Goal: Task Accomplishment & Management: Manage account settings

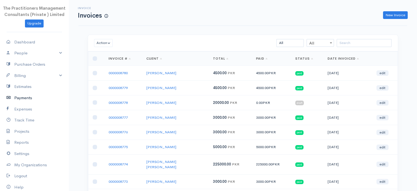
click at [38, 100] on link "Payments" at bounding box center [34, 97] width 69 height 11
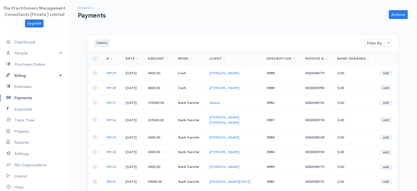
click at [22, 75] on link "Billing" at bounding box center [34, 75] width 69 height 11
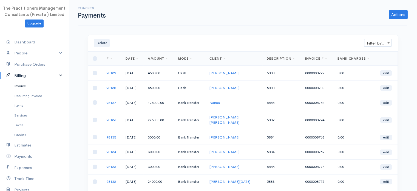
click at [33, 89] on link "Invoice" at bounding box center [34, 86] width 69 height 10
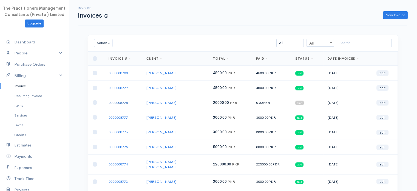
click at [127, 101] on link "0000008778" at bounding box center [118, 102] width 19 height 5
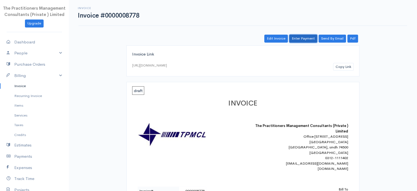
click at [298, 37] on link "Enter Payment" at bounding box center [303, 39] width 28 height 8
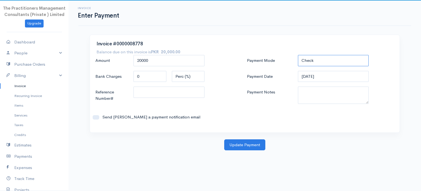
click at [325, 61] on select "Check Bank Transfer Credit Cash Debit ACH VISA MASTERCARD AMEX DISCOVER DINERS …" at bounding box center [333, 60] width 71 height 11
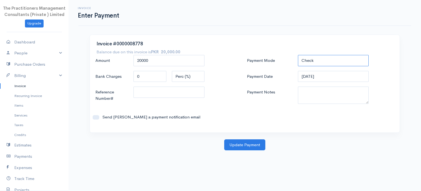
click at [325, 61] on select "Check Bank Transfer Credit Cash Debit ACH VISA MASTERCARD AMEX DISCOVER DINERS …" at bounding box center [333, 60] width 71 height 11
select select "Bank Transfer"
click at [298, 55] on select "Check Bank Transfer Credit Cash Debit ACH VISA MASTERCARD AMEX DISCOVER DINERS …" at bounding box center [333, 60] width 71 height 11
click at [326, 76] on input "[DATE]" at bounding box center [333, 76] width 71 height 11
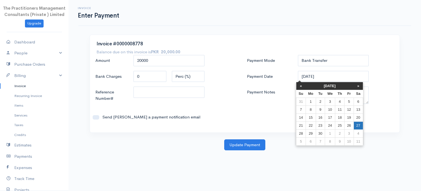
click at [359, 124] on td "27" at bounding box center [358, 125] width 9 height 8
type input "[DATE]"
click at [359, 124] on div "Payment Mode Check Bank Transfer Credit Cash Debit ACH VISA MASTERCARD AMEX DIS…" at bounding box center [321, 90] width 152 height 71
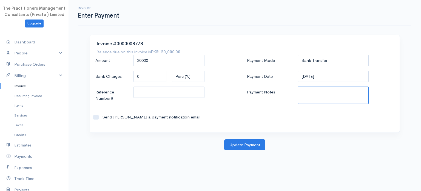
click at [332, 95] on textarea "Payment Notes" at bounding box center [333, 94] width 71 height 17
click at [332, 95] on textarea "58" at bounding box center [333, 94] width 71 height 17
type textarea "8"
type textarea "5889"
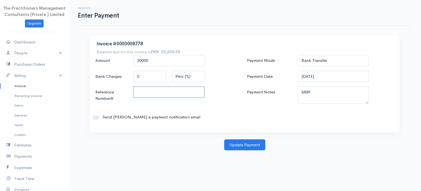
click at [197, 96] on input "Reference Number#" at bounding box center [169, 91] width 71 height 11
type input "5889"
click at [246, 144] on button "Update Payment" at bounding box center [244, 144] width 41 height 11
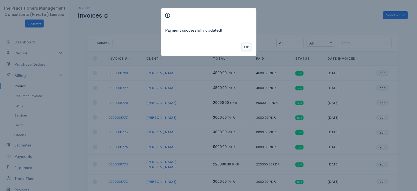
click at [245, 46] on button "Ok" at bounding box center [247, 47] width 10 height 8
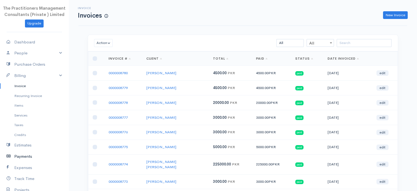
click at [17, 158] on link "Payments" at bounding box center [34, 156] width 69 height 11
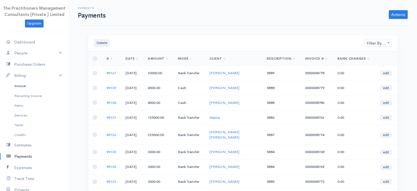
click at [18, 86] on link "Invoice" at bounding box center [34, 86] width 69 height 10
